Goal: Navigation & Orientation: Find specific page/section

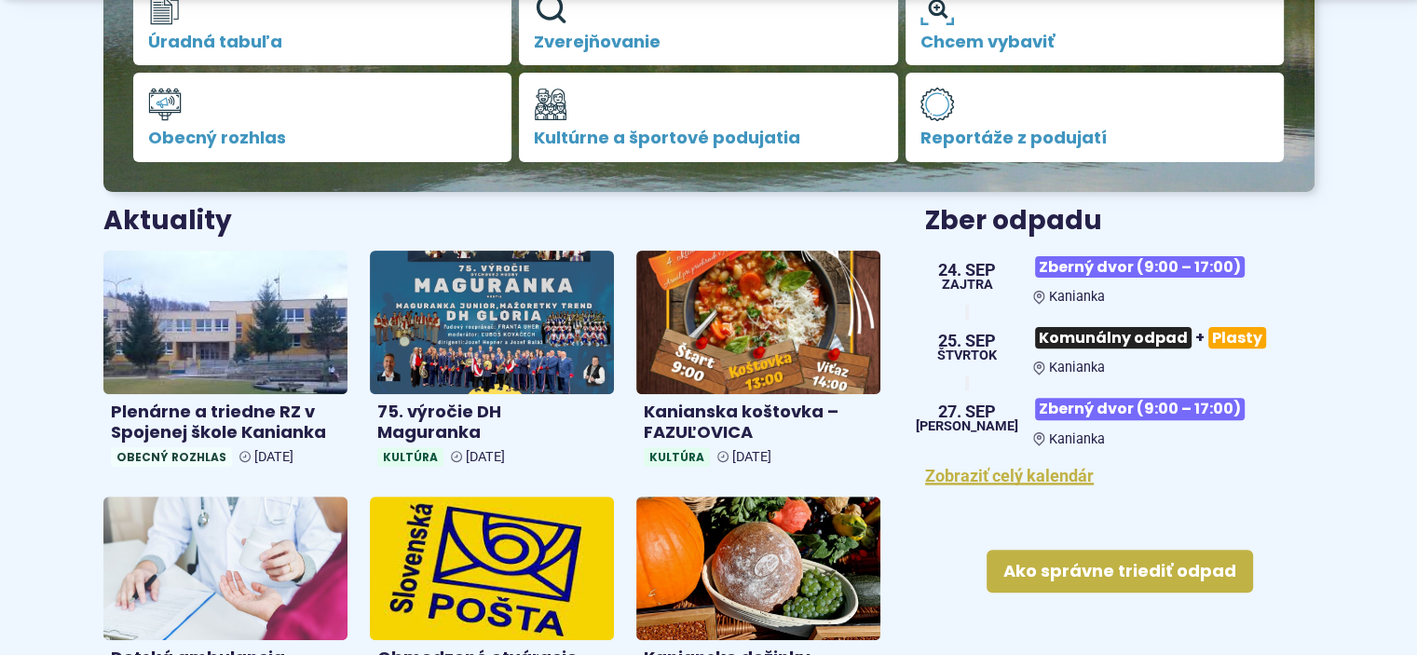
scroll to position [604, 0]
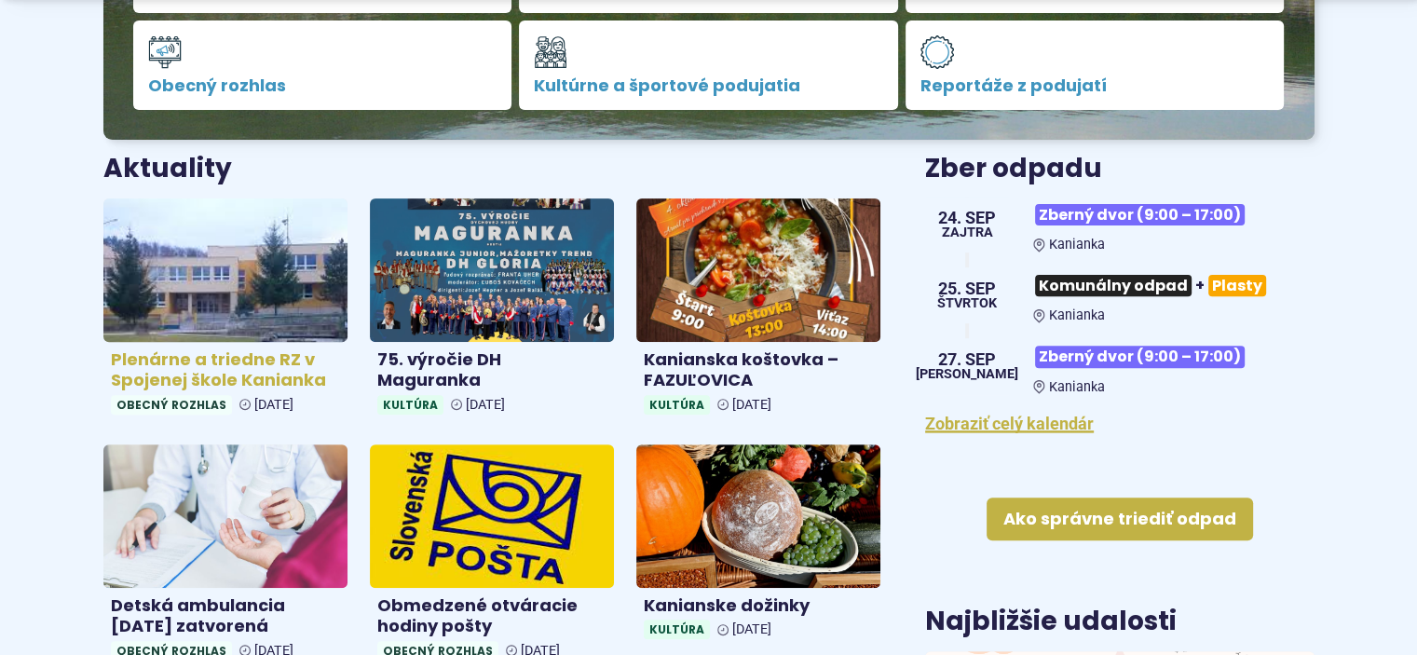
click at [243, 283] on img at bounding box center [225, 269] width 281 height 165
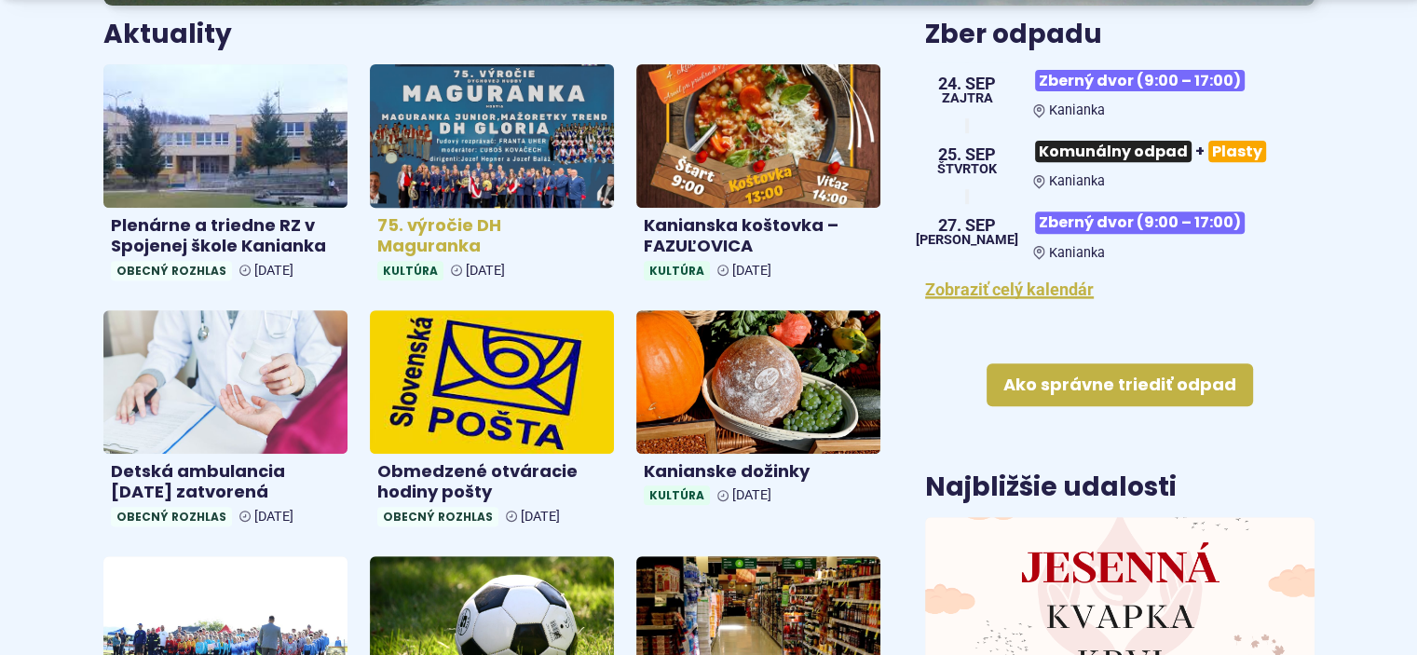
scroll to position [740, 0]
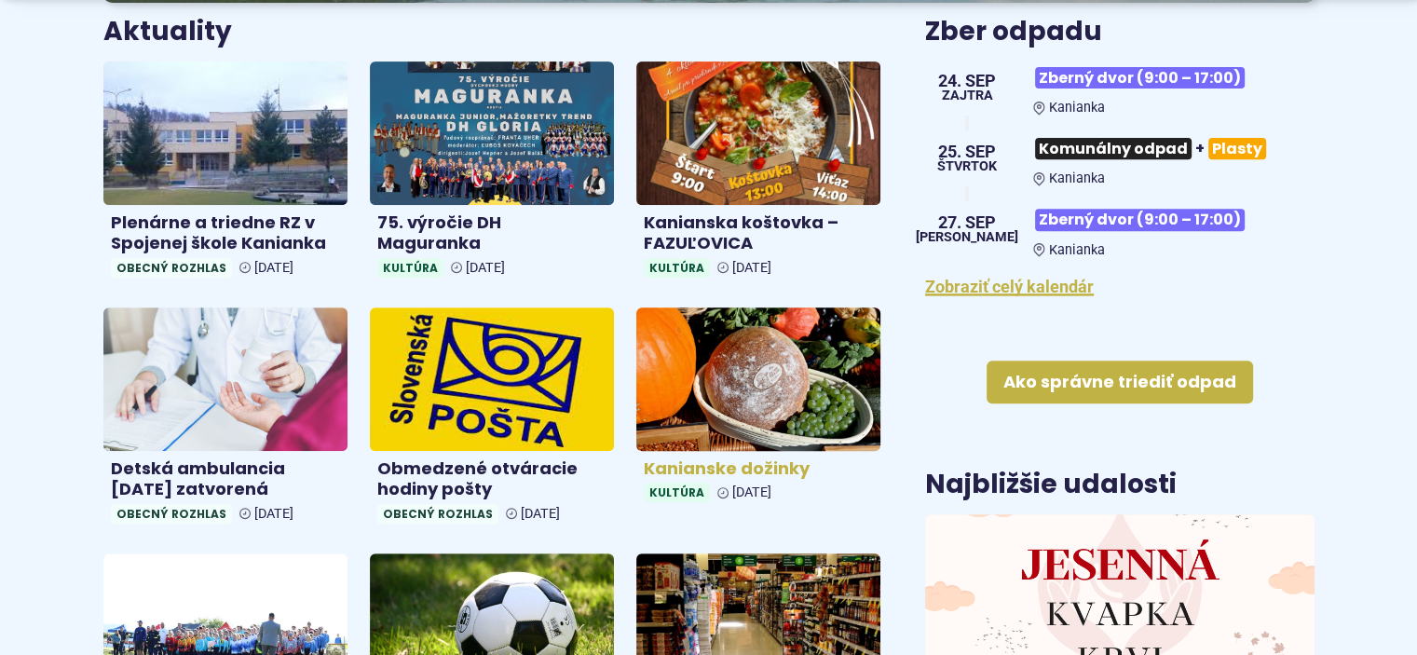
click at [735, 424] on img at bounding box center [757, 378] width 281 height 165
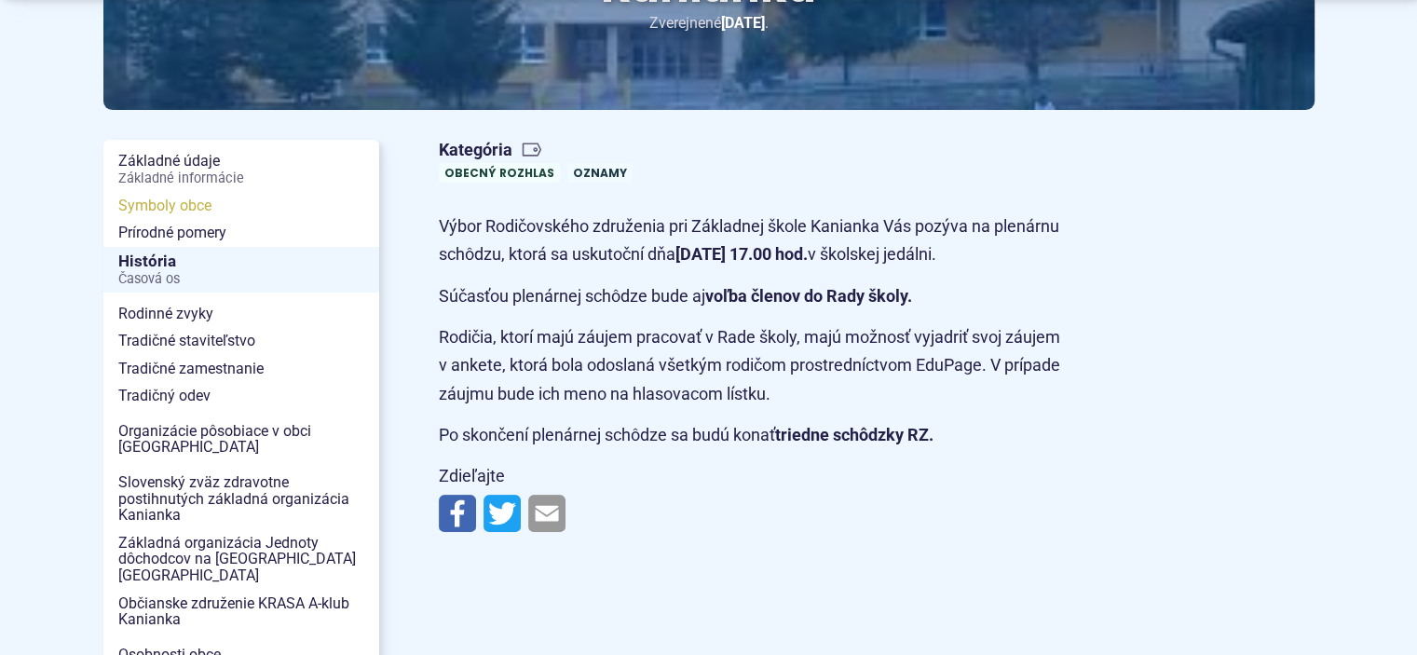
scroll to position [373, 0]
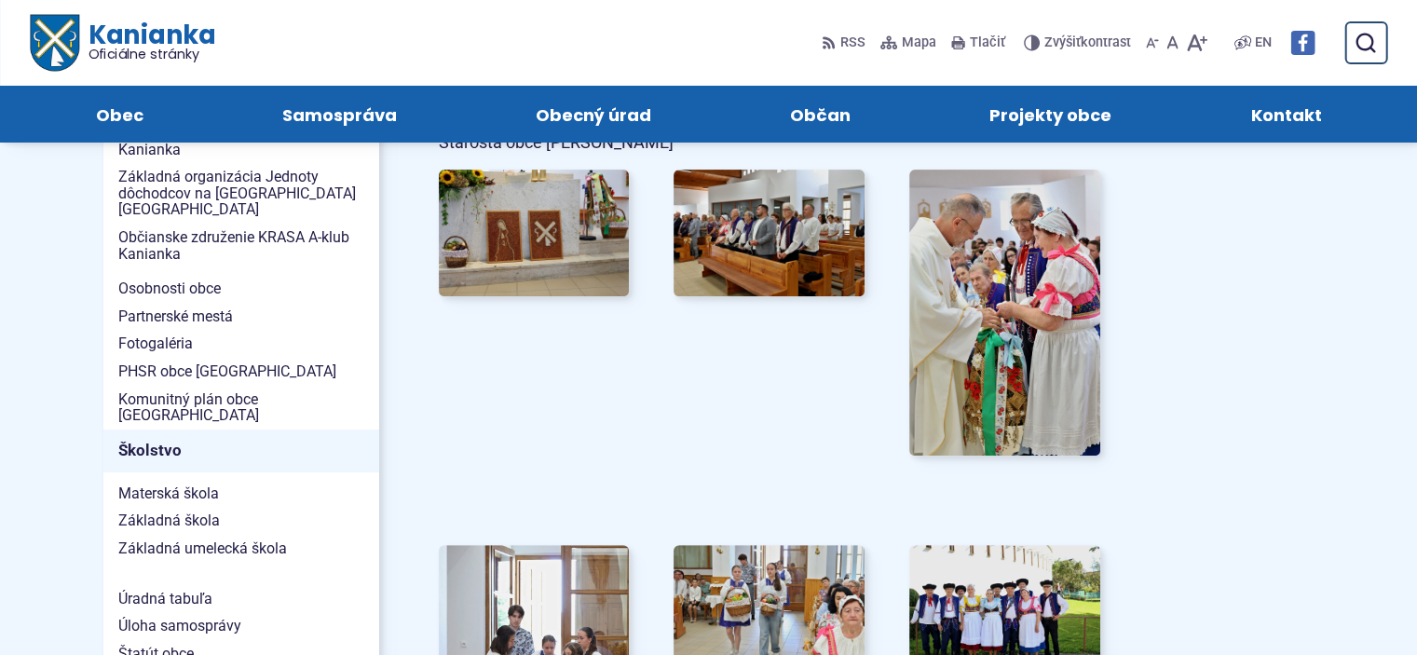
scroll to position [688, 0]
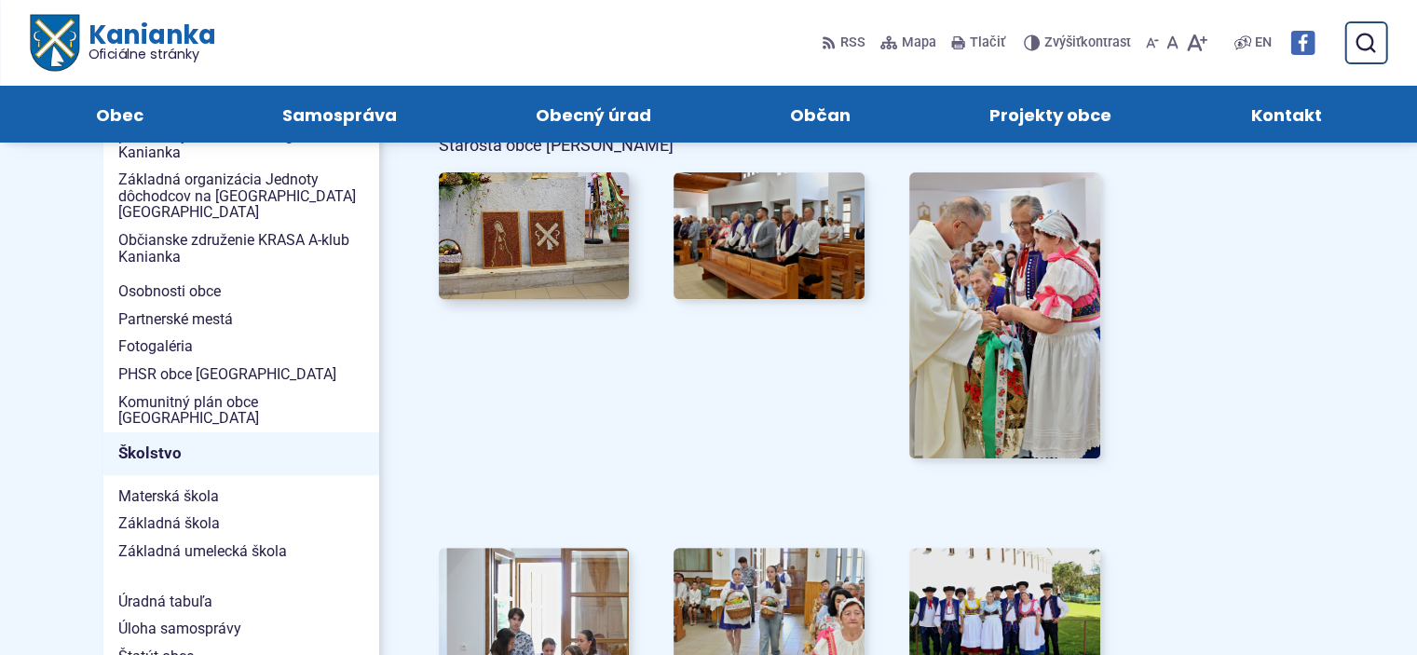
click at [537, 217] on img at bounding box center [533, 236] width 210 height 140
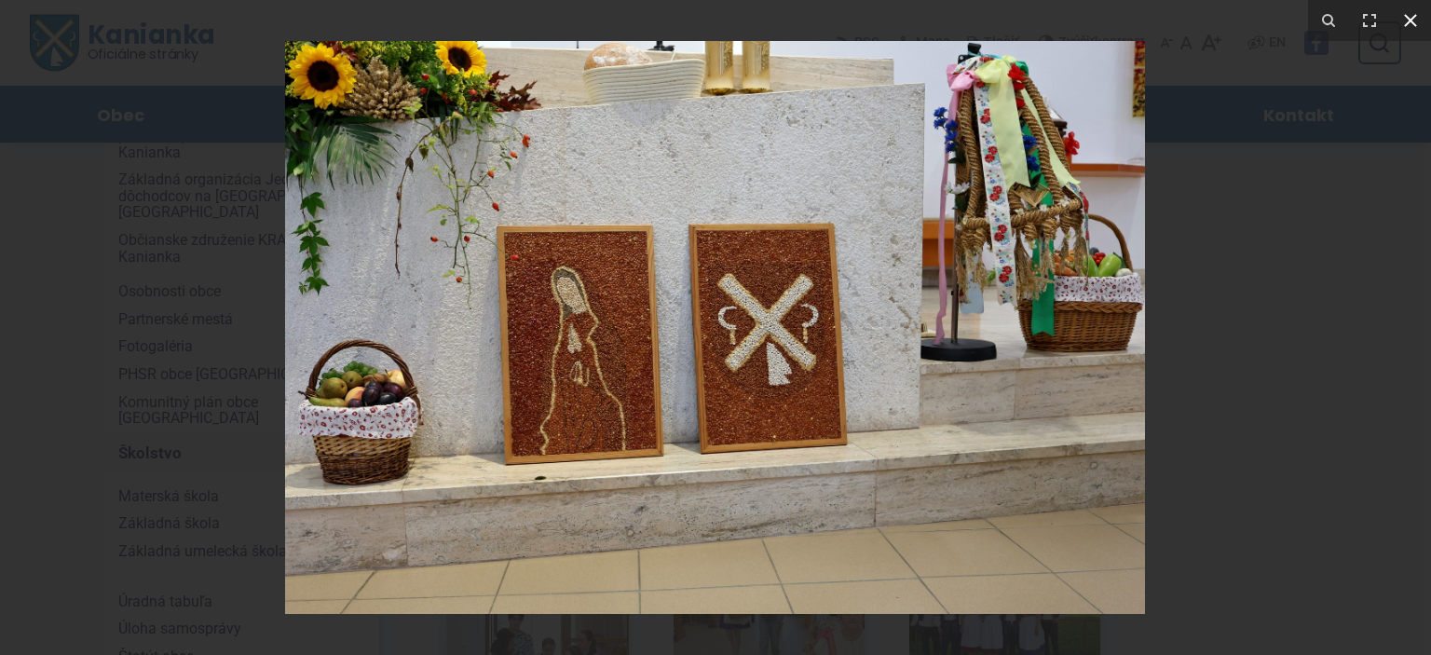
click at [1415, 20] on icon at bounding box center [1410, 20] width 22 height 22
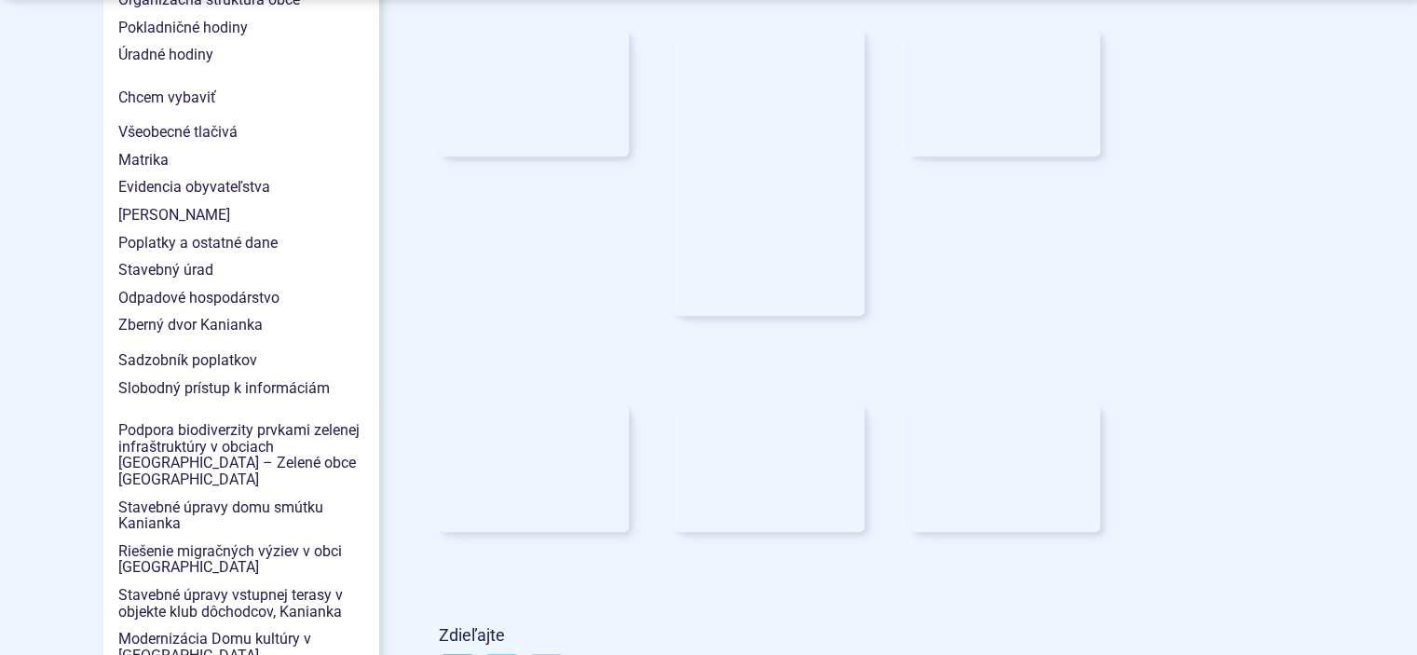
scroll to position [1796, 0]
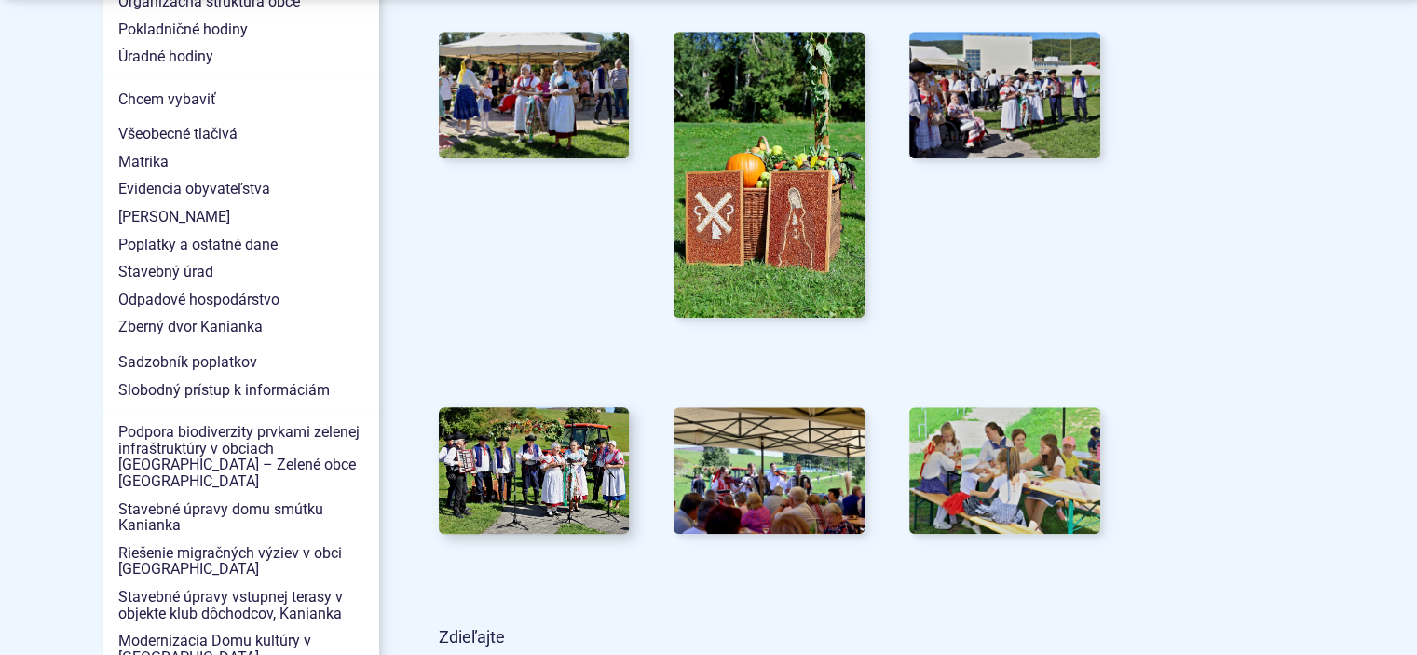
click at [526, 462] on img at bounding box center [533, 470] width 210 height 140
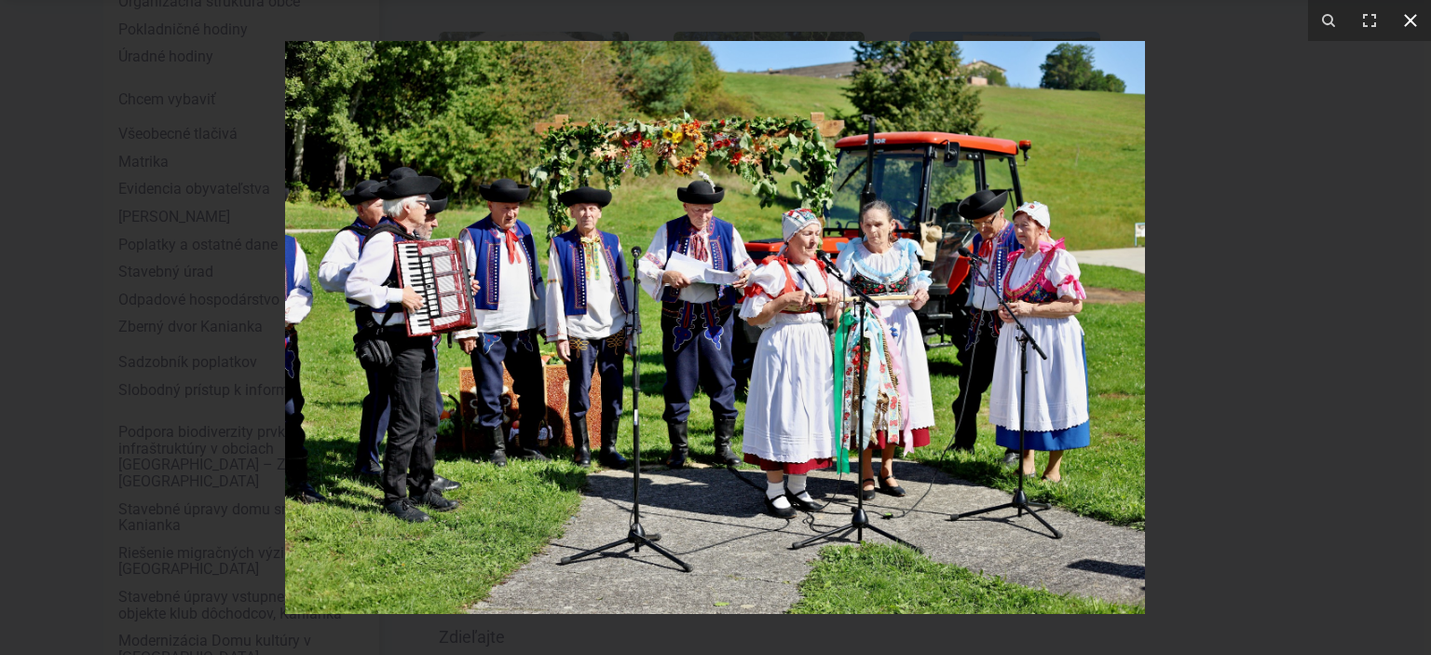
click at [1416, 15] on icon at bounding box center [1410, 20] width 13 height 13
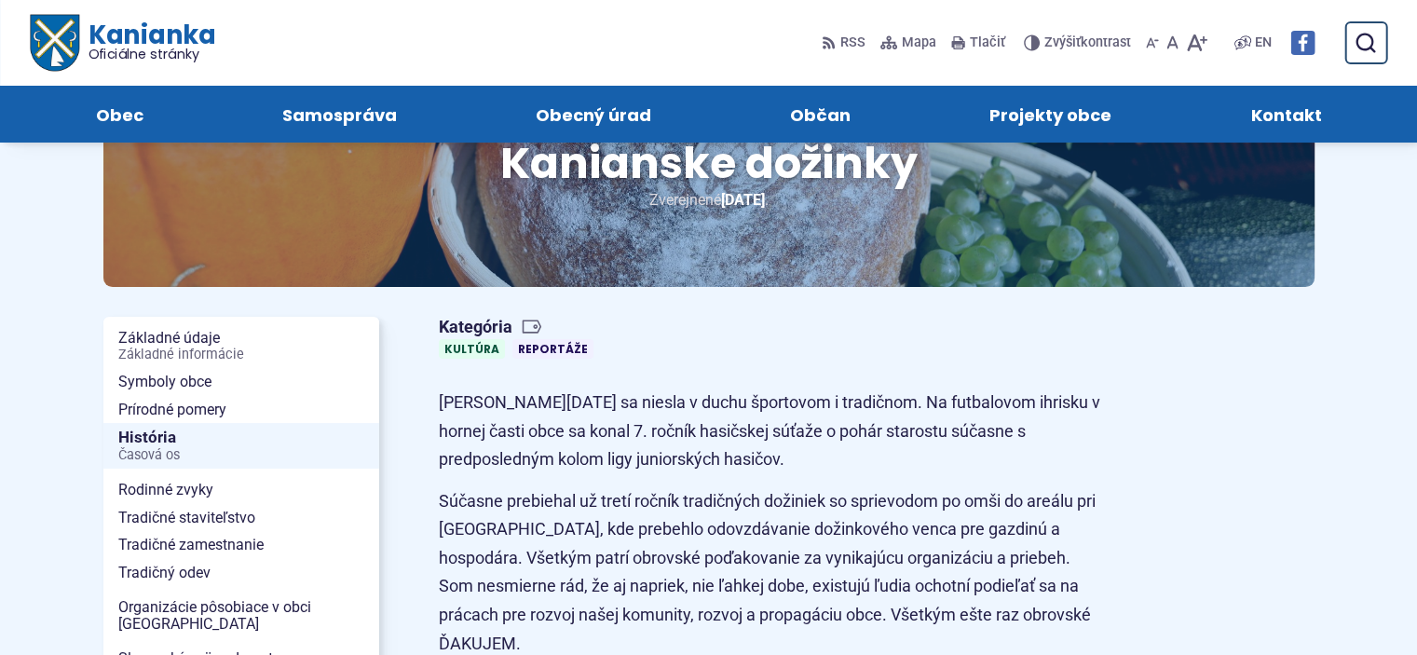
scroll to position [0, 0]
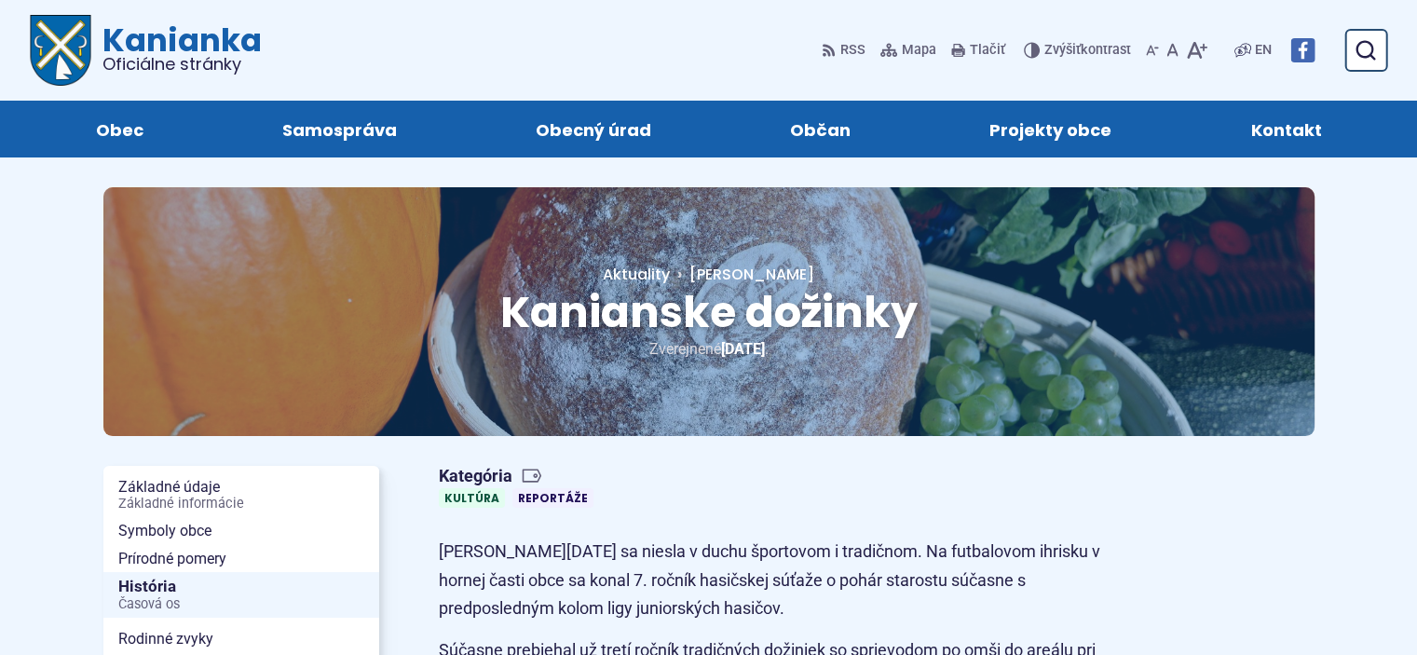
click at [143, 40] on span "Kanianka Oficiálne stránky" at bounding box center [176, 48] width 170 height 48
